Goal: Navigation & Orientation: Understand site structure

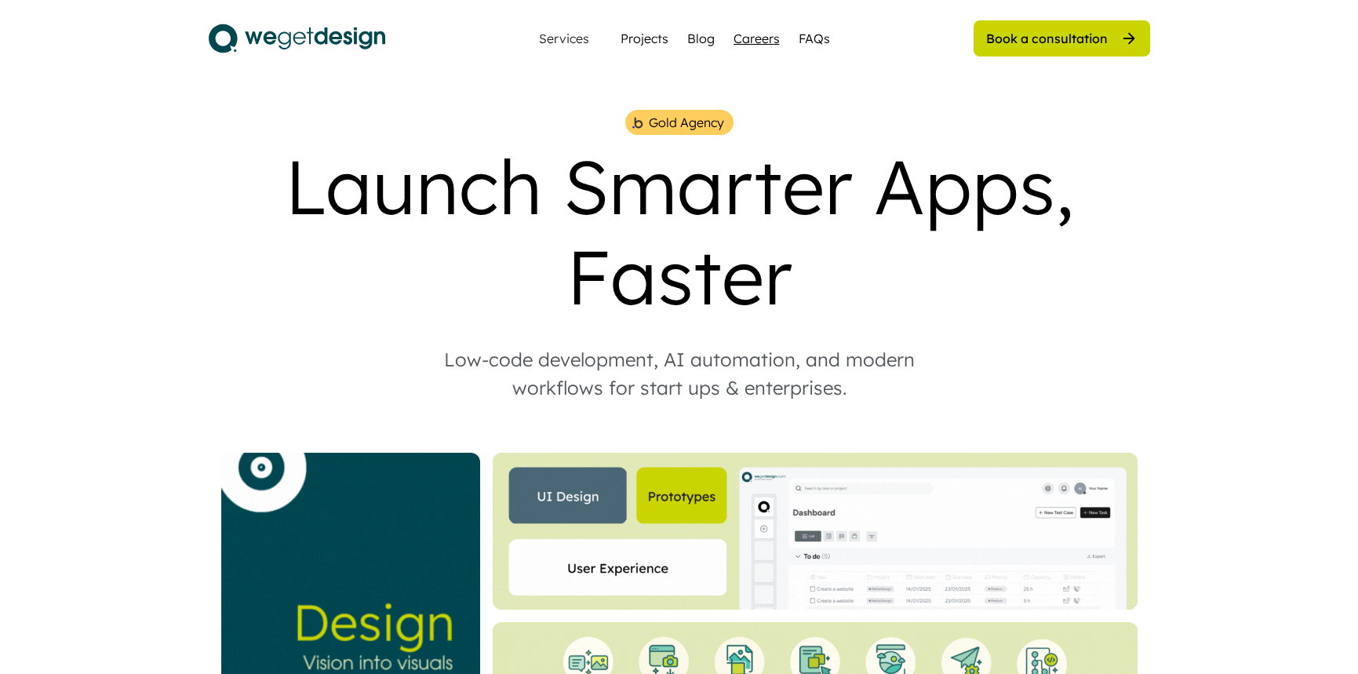
click at [760, 46] on div "Careers" at bounding box center [757, 38] width 46 height 19
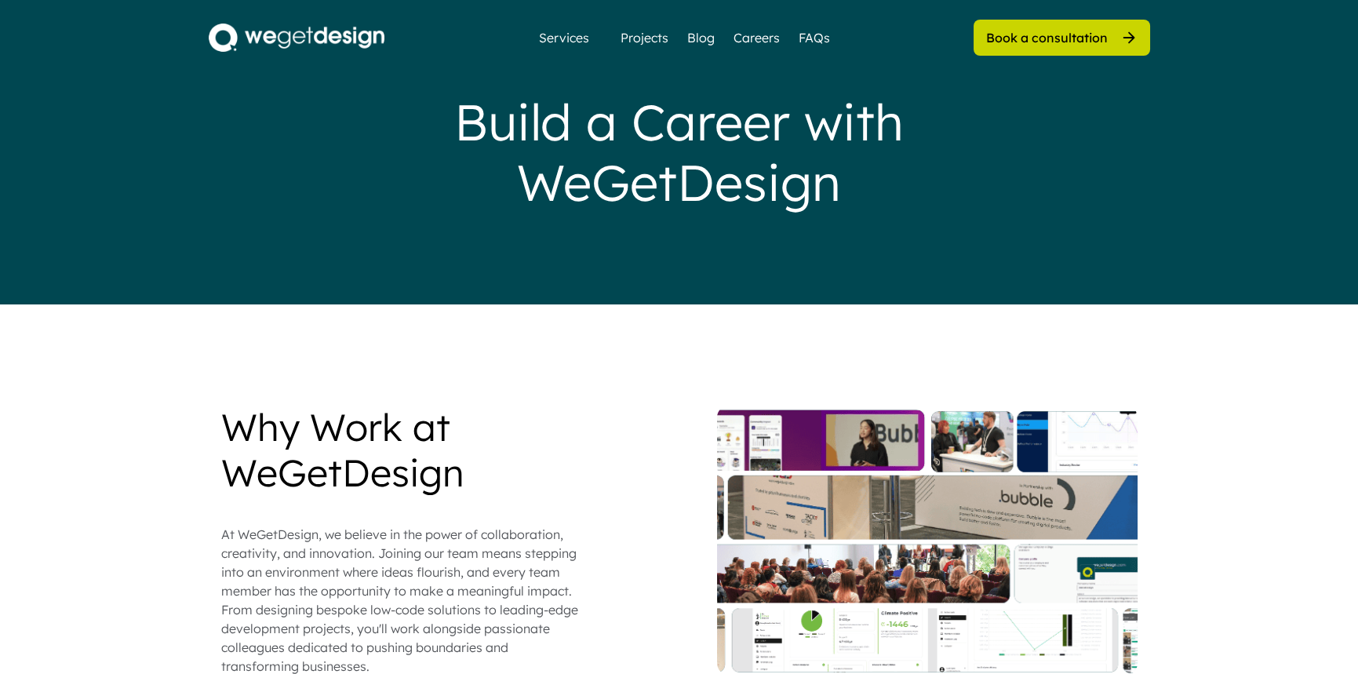
click at [580, 46] on div "Services" at bounding box center [563, 37] width 77 height 31
click at [580, 41] on div "Services" at bounding box center [564, 37] width 63 height 13
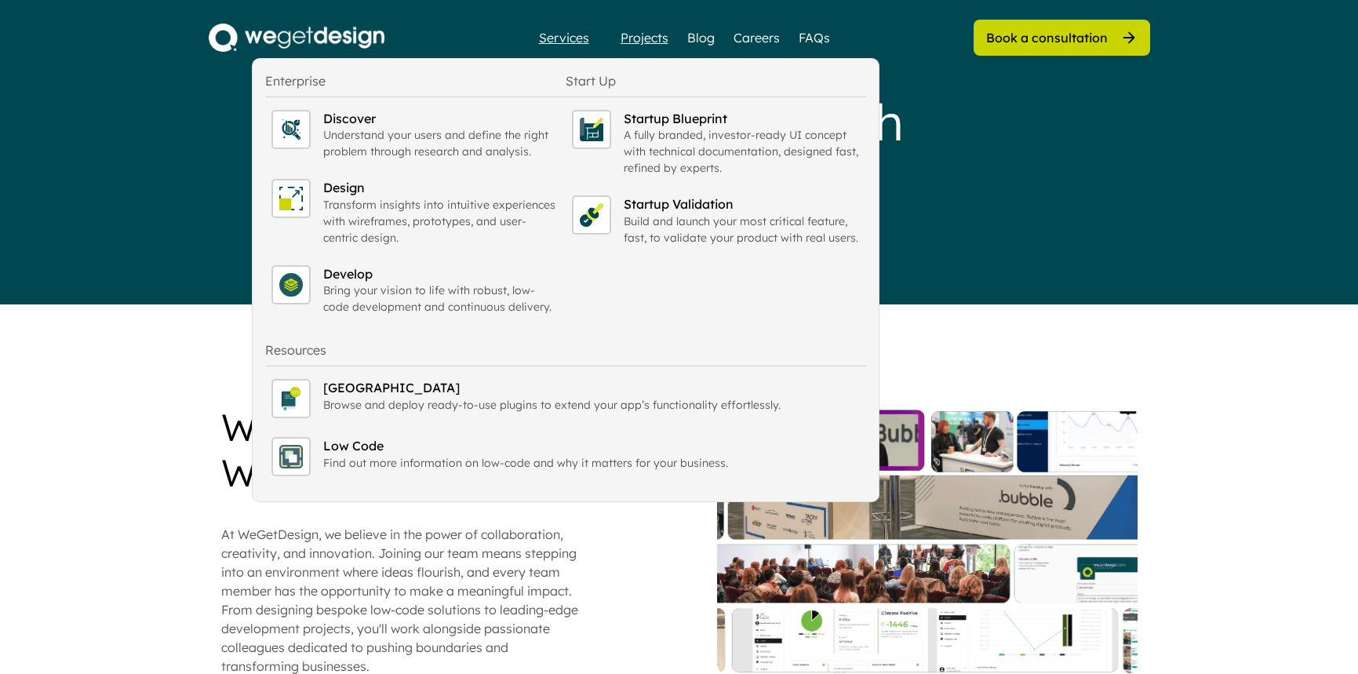
click at [654, 32] on div "Projects" at bounding box center [645, 37] width 48 height 19
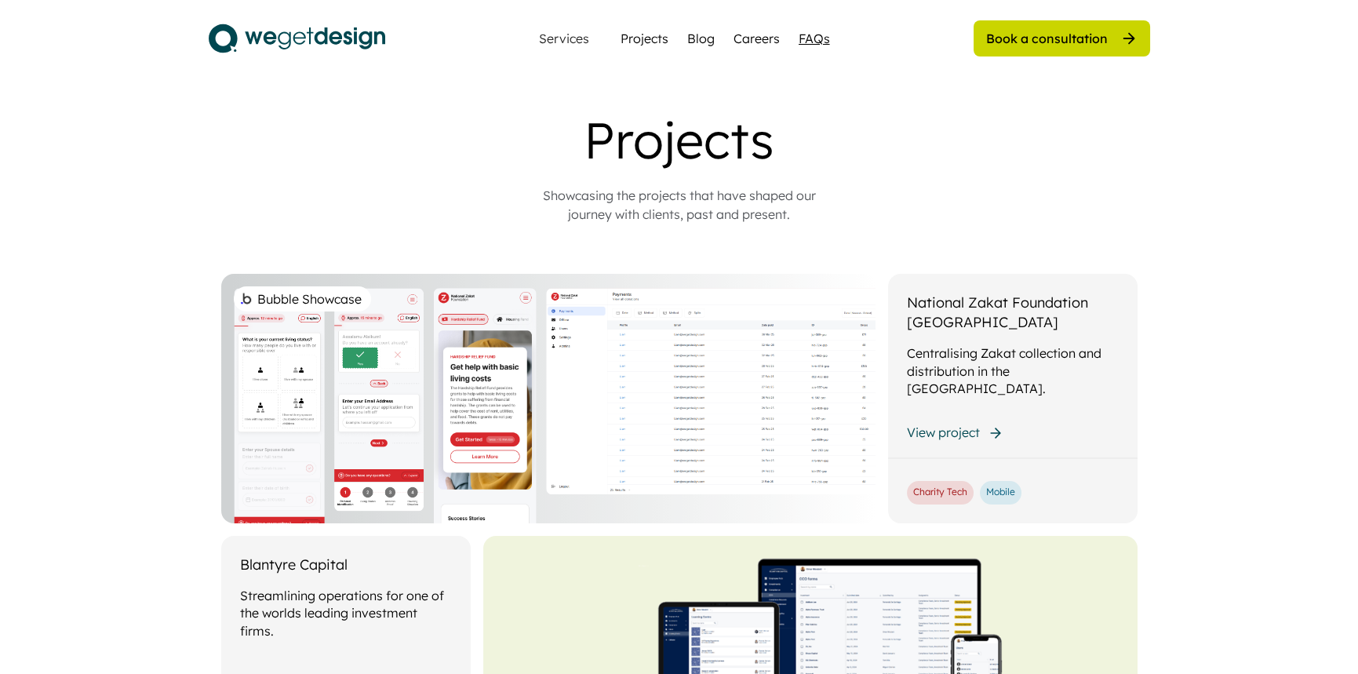
click at [816, 42] on div "FAQs" at bounding box center [814, 38] width 31 height 19
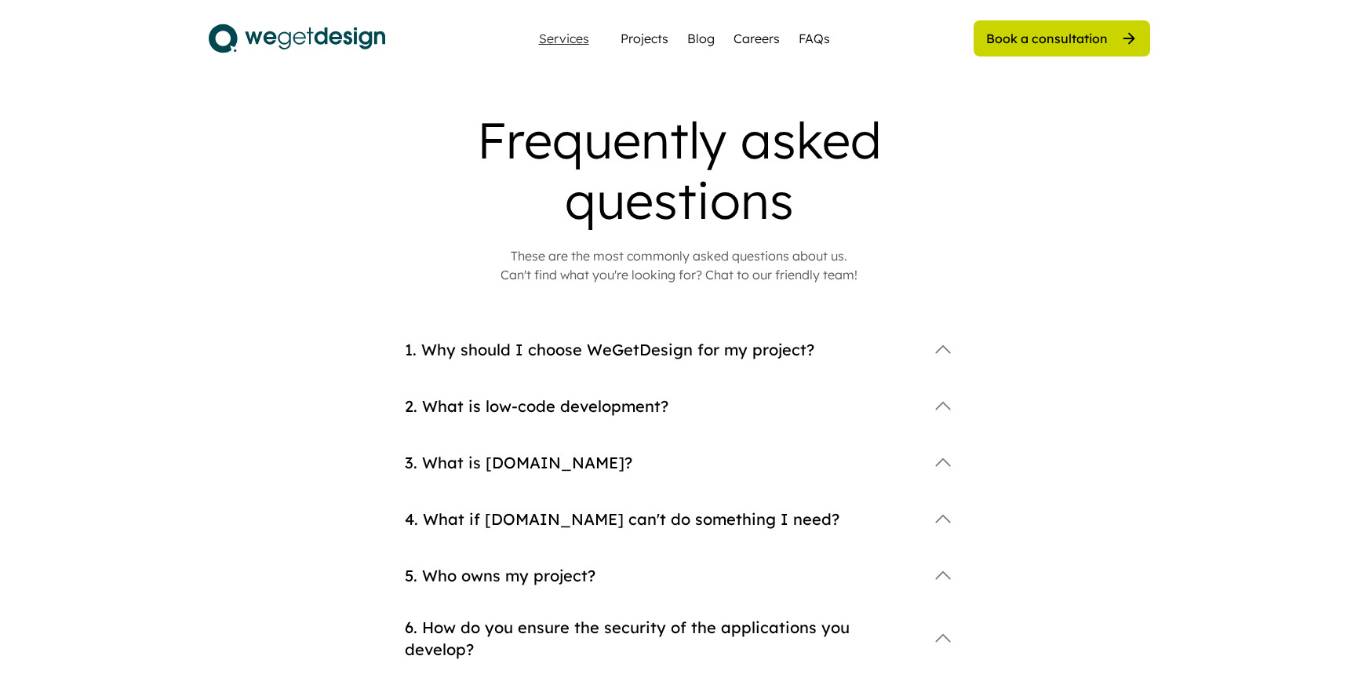
click at [567, 34] on div "Services" at bounding box center [564, 38] width 63 height 13
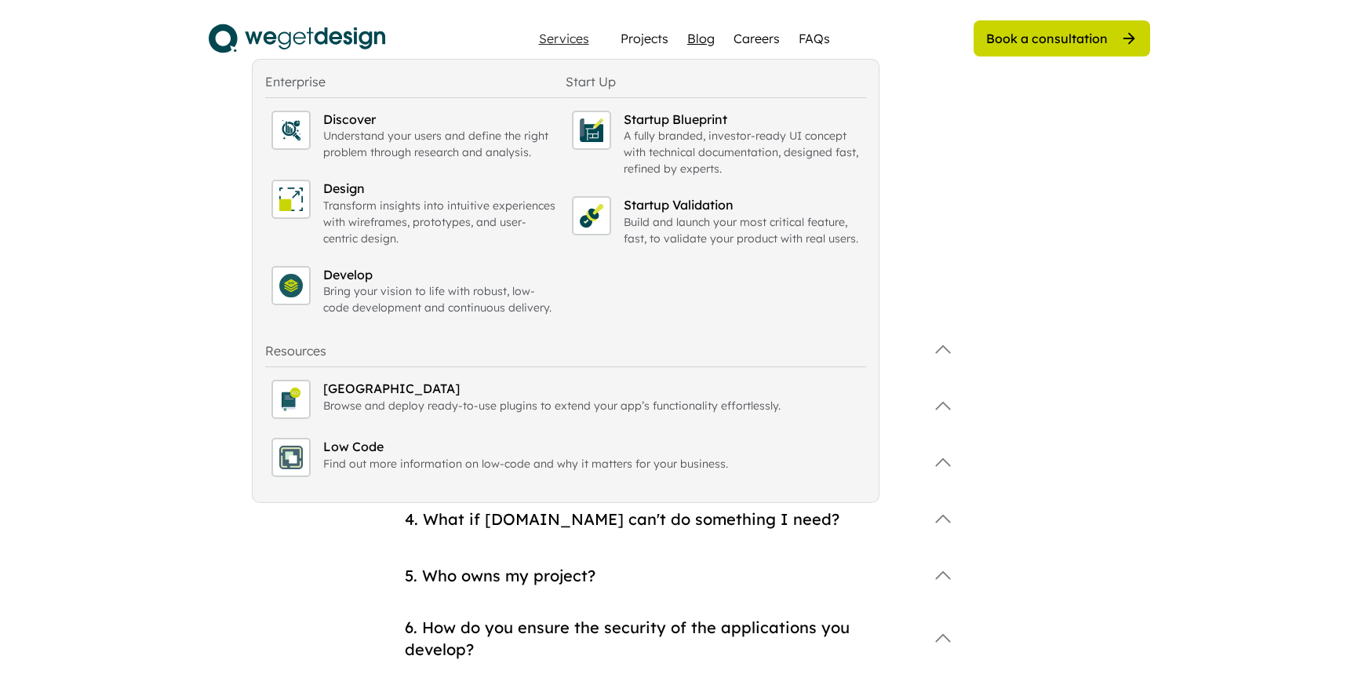
click at [698, 44] on div "Blog" at bounding box center [700, 38] width 27 height 19
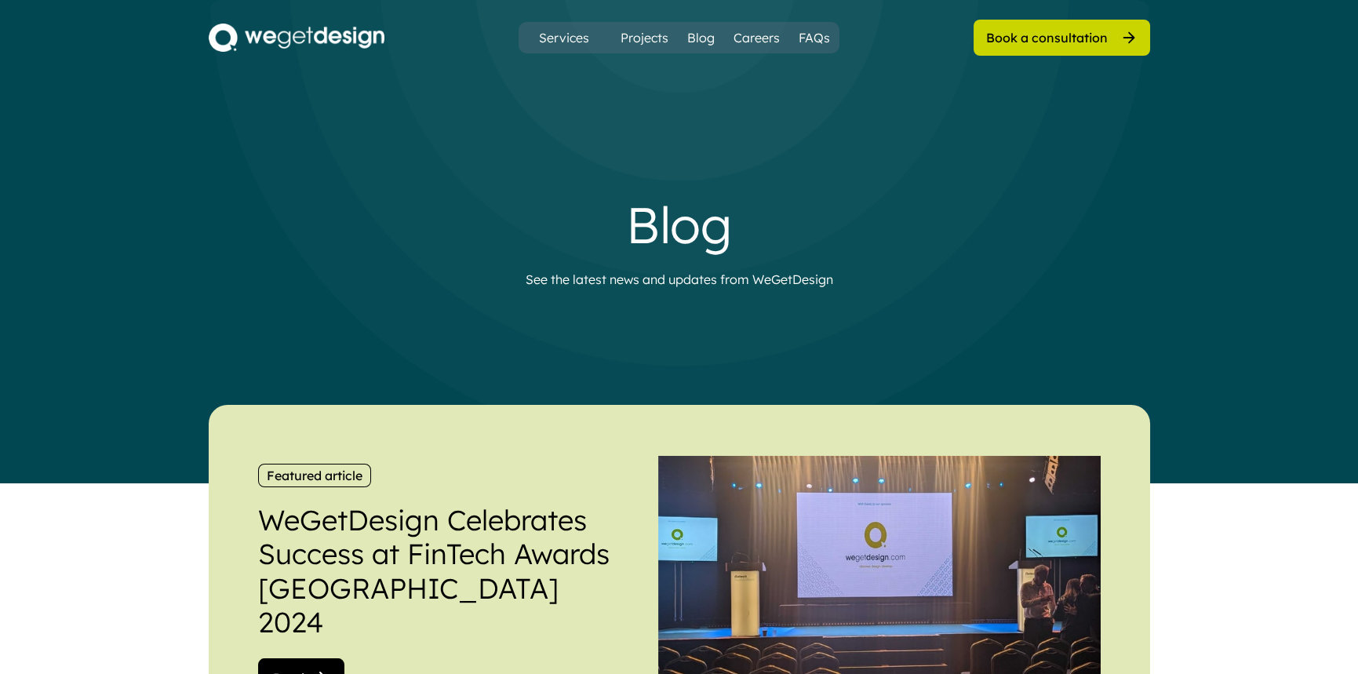
click at [251, 33] on img at bounding box center [297, 38] width 176 height 28
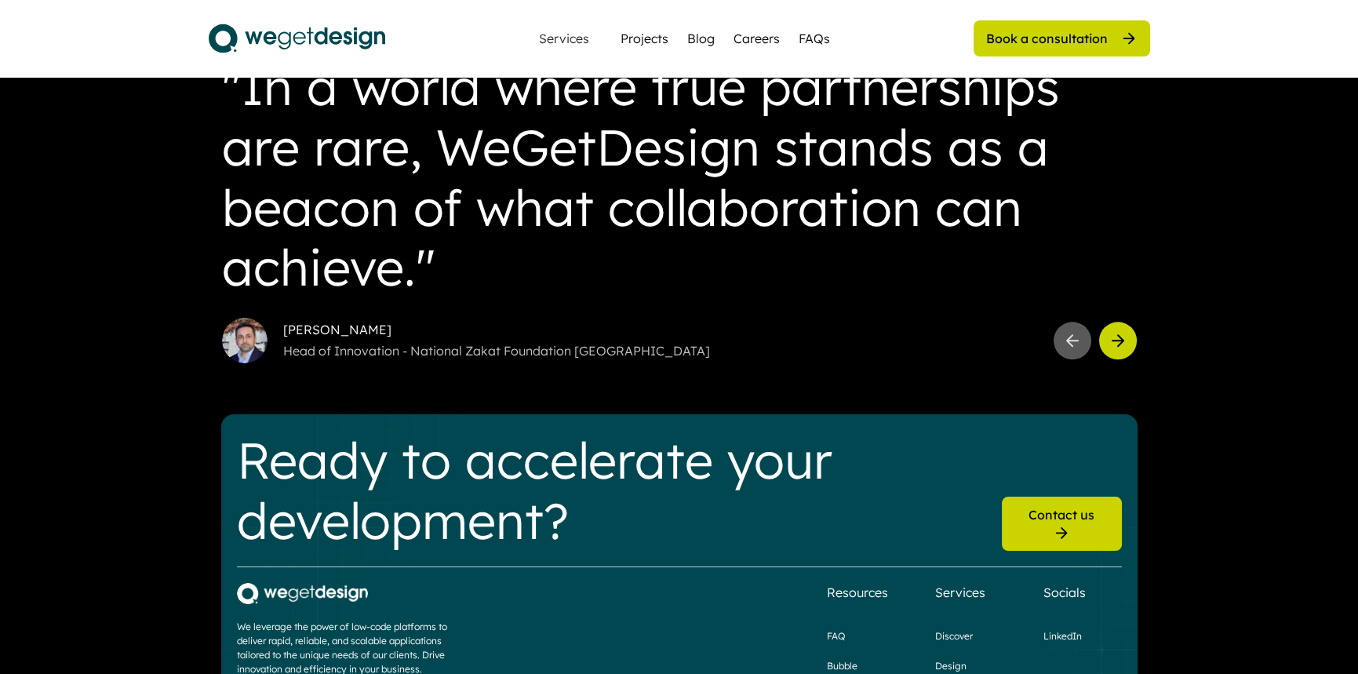
scroll to position [4443, 0]
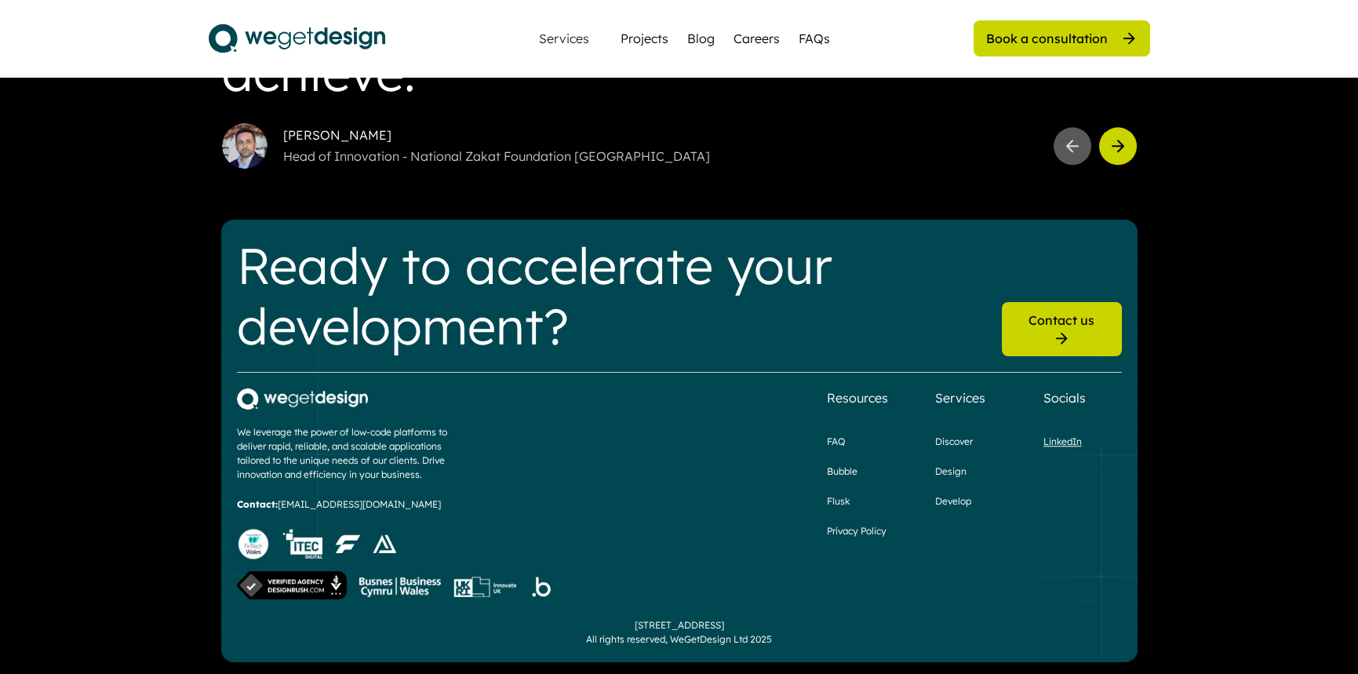
click at [1054, 436] on div "LinkedIn" at bounding box center [1063, 442] width 38 height 14
